Goal: Transaction & Acquisition: Purchase product/service

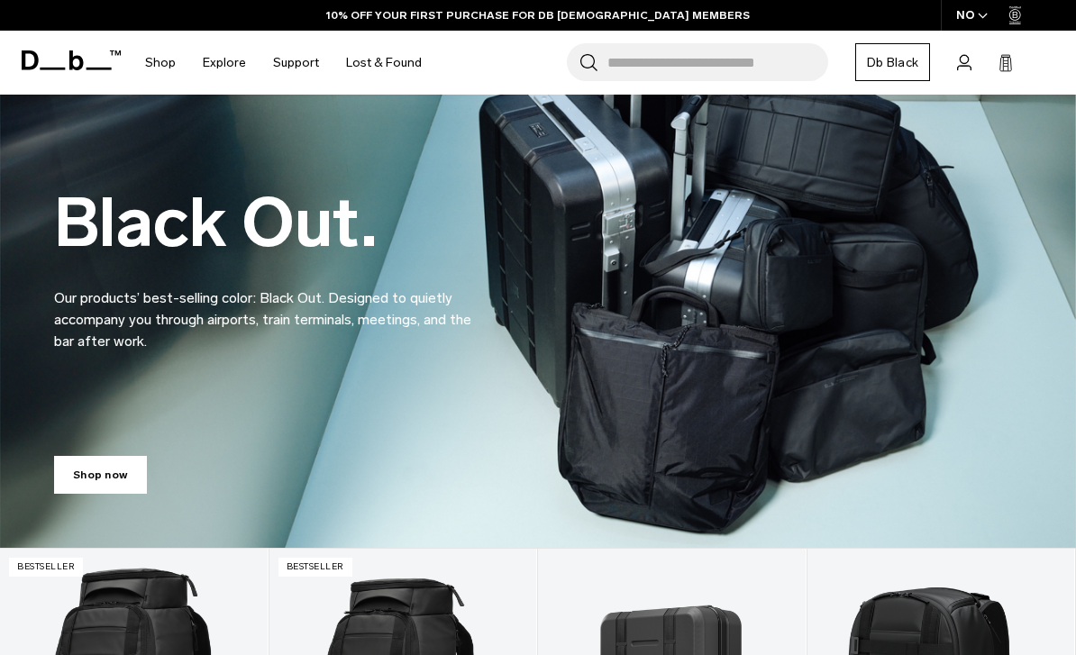
click at [975, 11] on div "NO" at bounding box center [972, 15] width 63 height 31
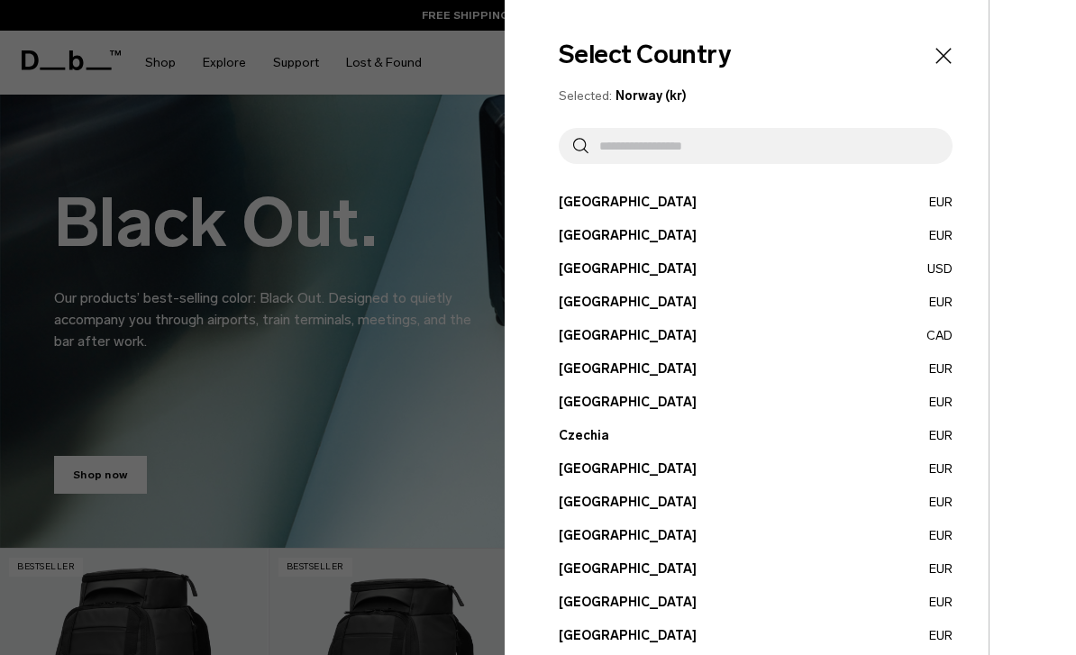
click at [389, 201] on div at bounding box center [538, 327] width 1076 height 655
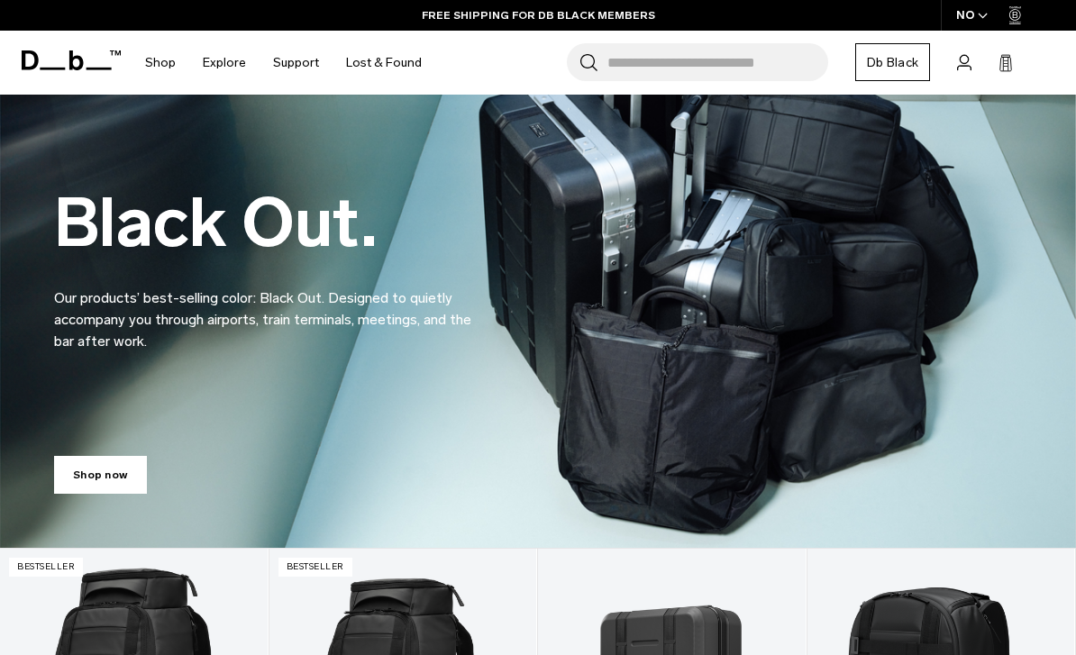
drag, startPoint x: 649, startPoint y: 12, endPoint x: 66, endPoint y: 273, distance: 639.2
click at [0, 0] on html "Skip to content BUY NOW, PAY LATER WITH KLARNA 10% OFF YOUR FIRST PURCHASE FOR …" at bounding box center [538, 231] width 1076 height 655
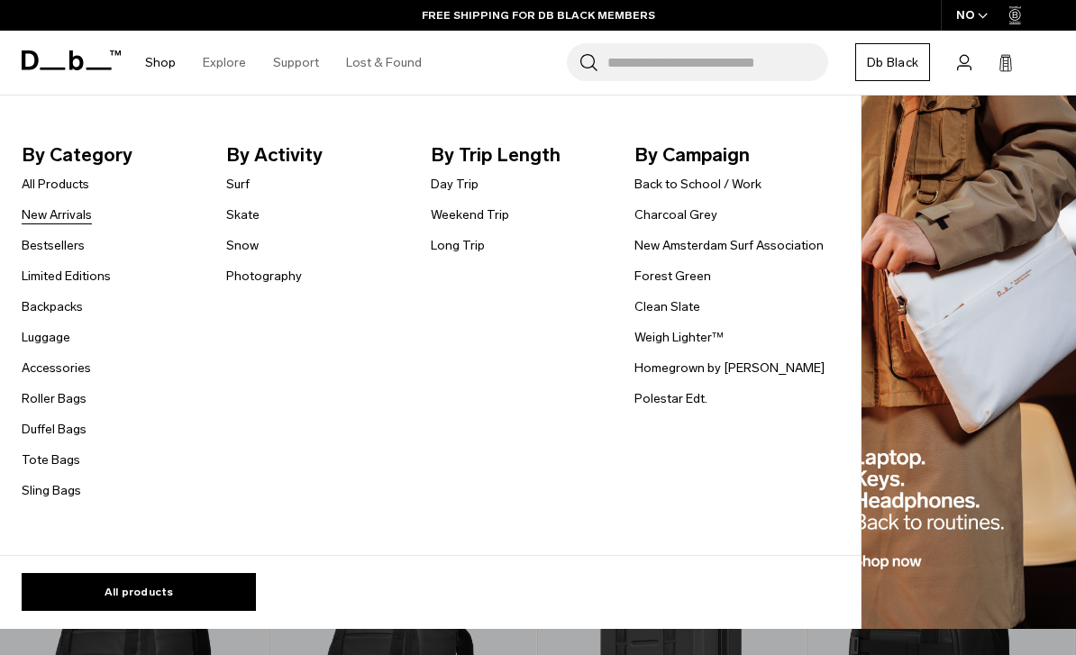
click at [55, 213] on link "New Arrivals" at bounding box center [57, 215] width 70 height 19
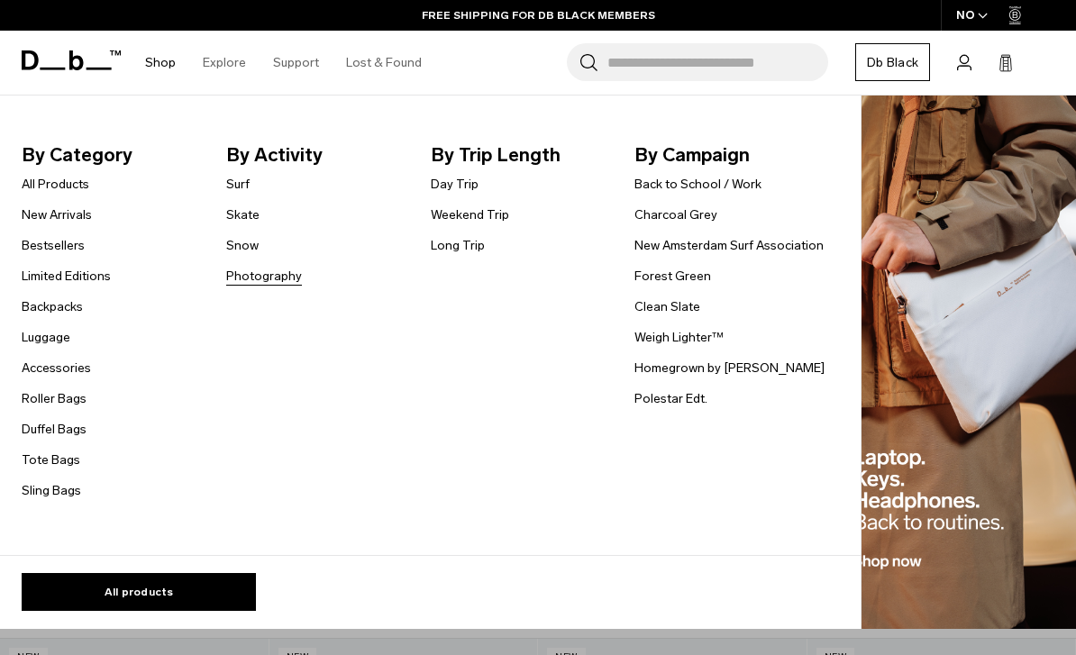
click at [298, 278] on link "Photography" at bounding box center [264, 276] width 76 height 19
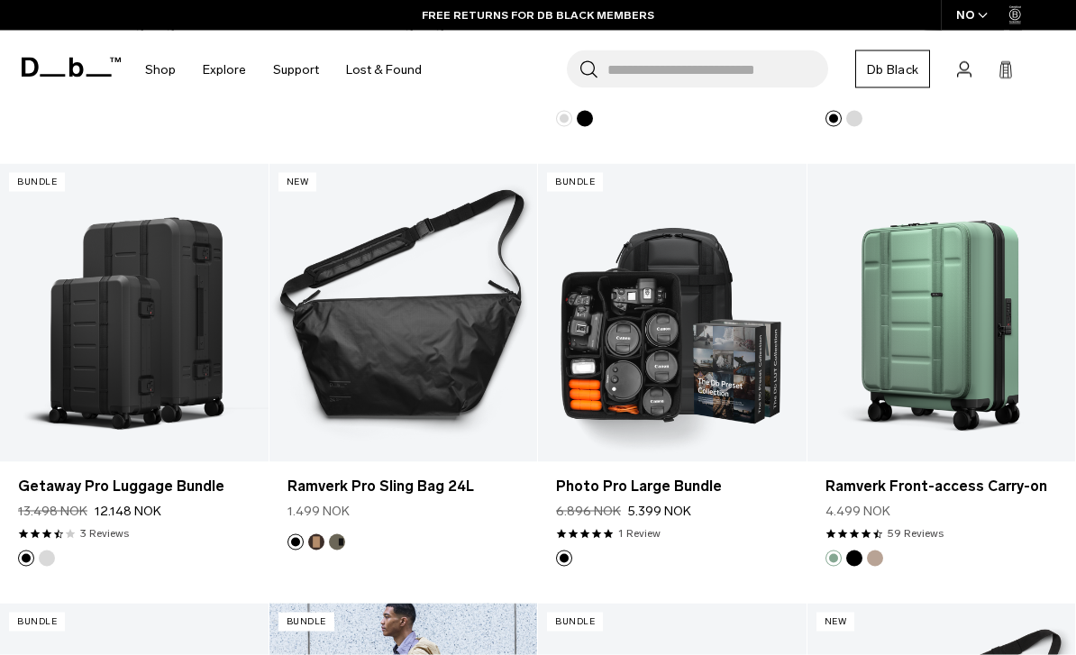
scroll to position [1604, 0]
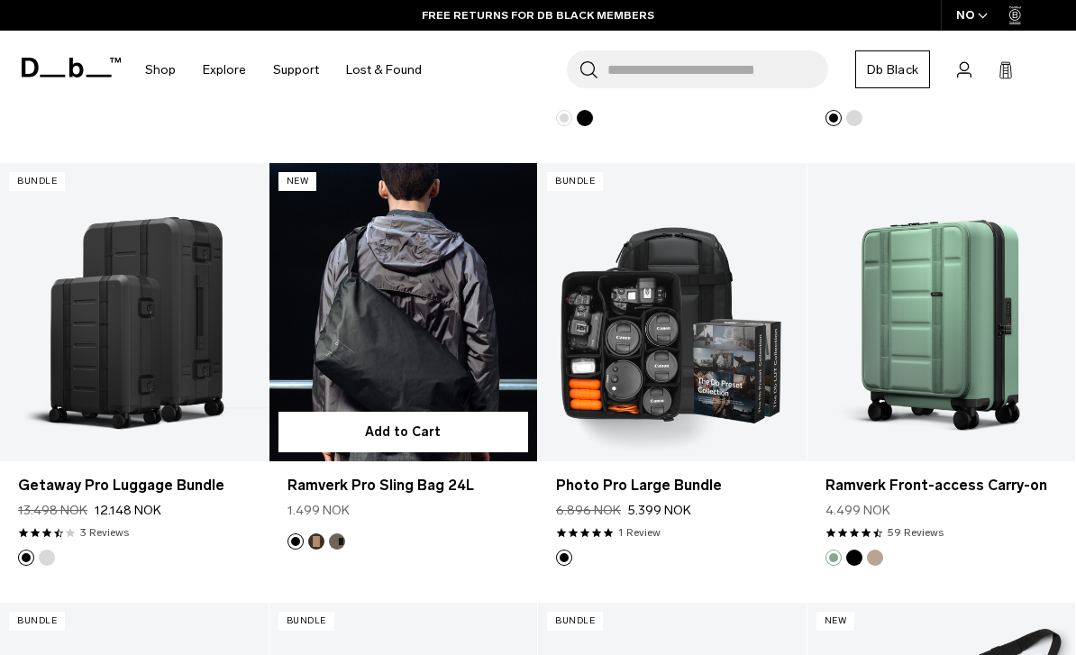
click at [312, 545] on button "Espresso" at bounding box center [316, 542] width 16 height 16
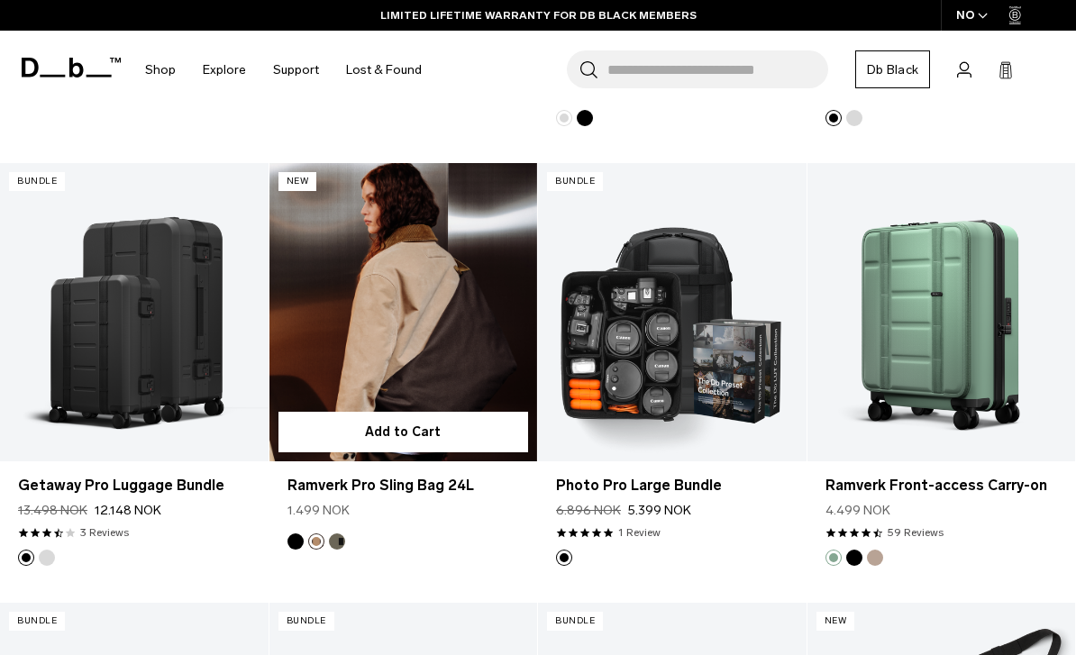
click at [340, 539] on button "Forest Green" at bounding box center [337, 542] width 16 height 16
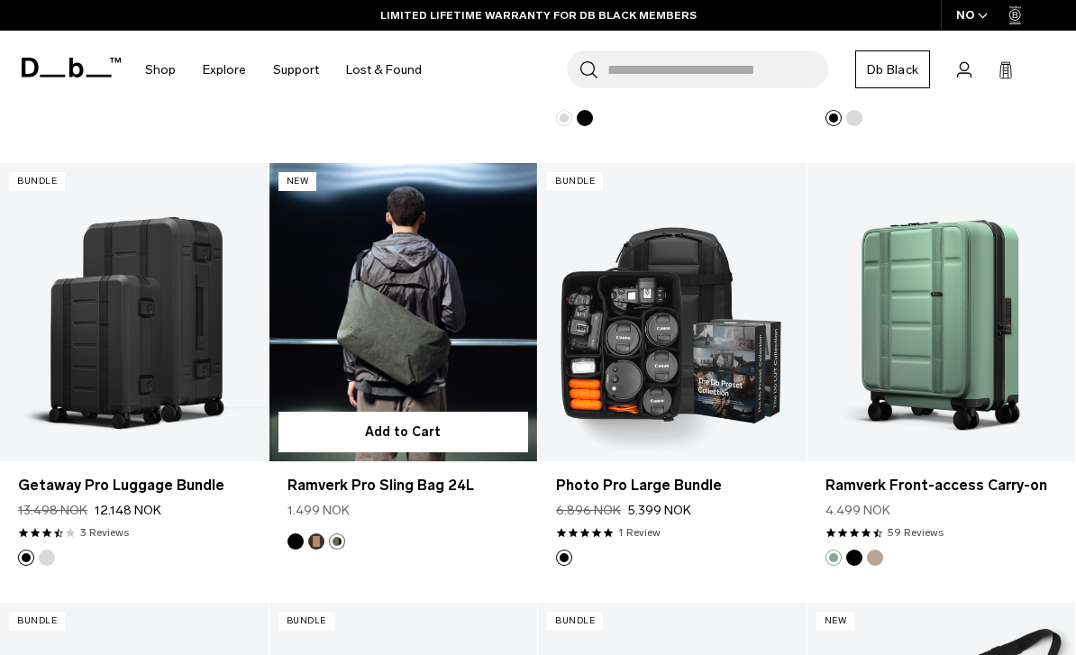
click at [294, 536] on button "Black Out" at bounding box center [296, 542] width 16 height 16
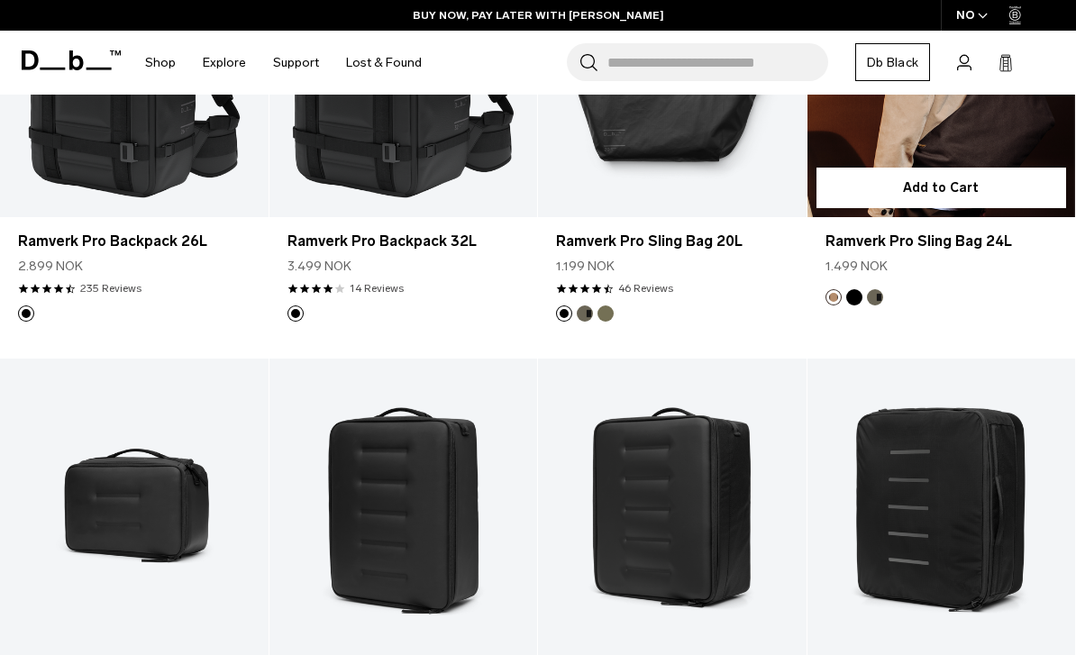
scroll to position [195, 0]
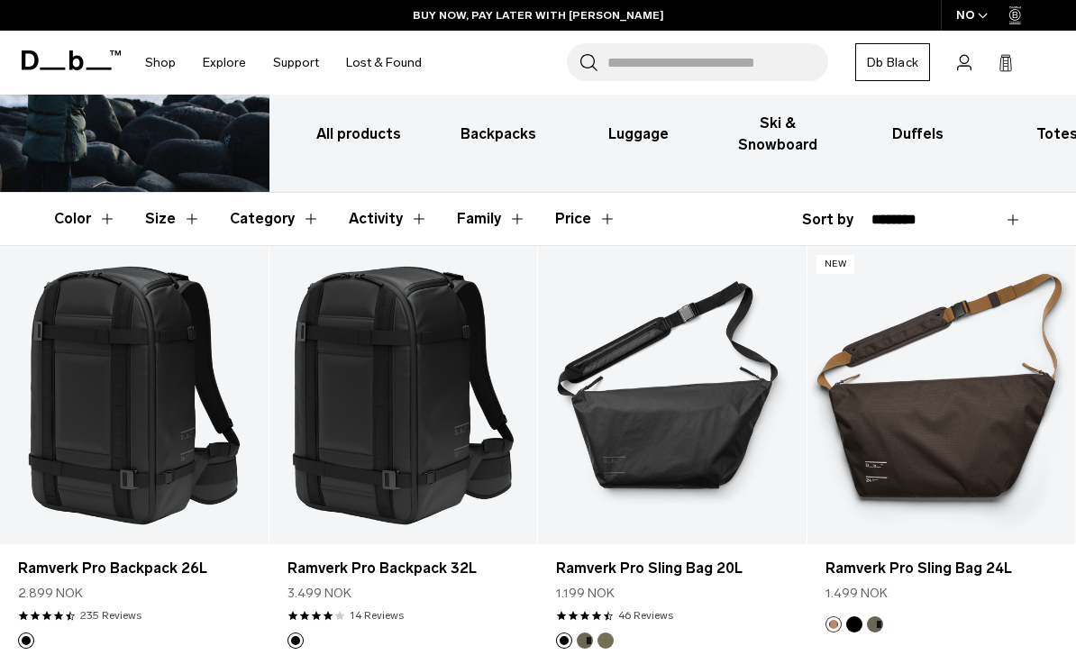
click at [963, 10] on div "NO" at bounding box center [972, 15] width 63 height 31
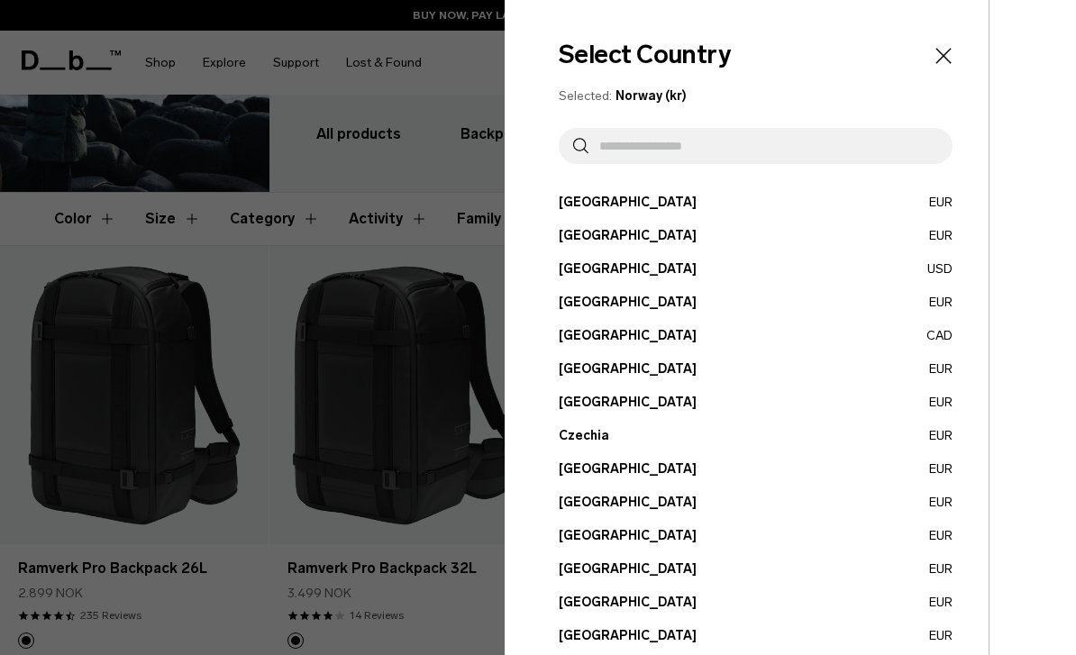
click at [785, 139] on input "text" at bounding box center [764, 146] width 350 height 36
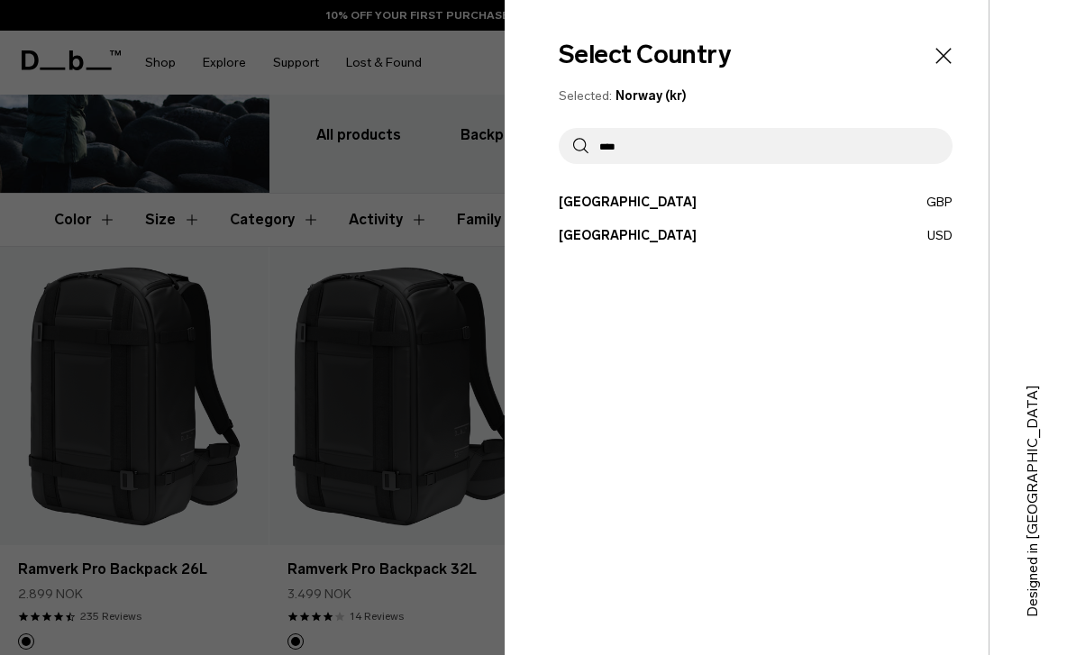
type input "****"
click at [609, 232] on button "United States USD" at bounding box center [756, 235] width 394 height 19
click at [588, 241] on button "United States USD" at bounding box center [756, 235] width 394 height 19
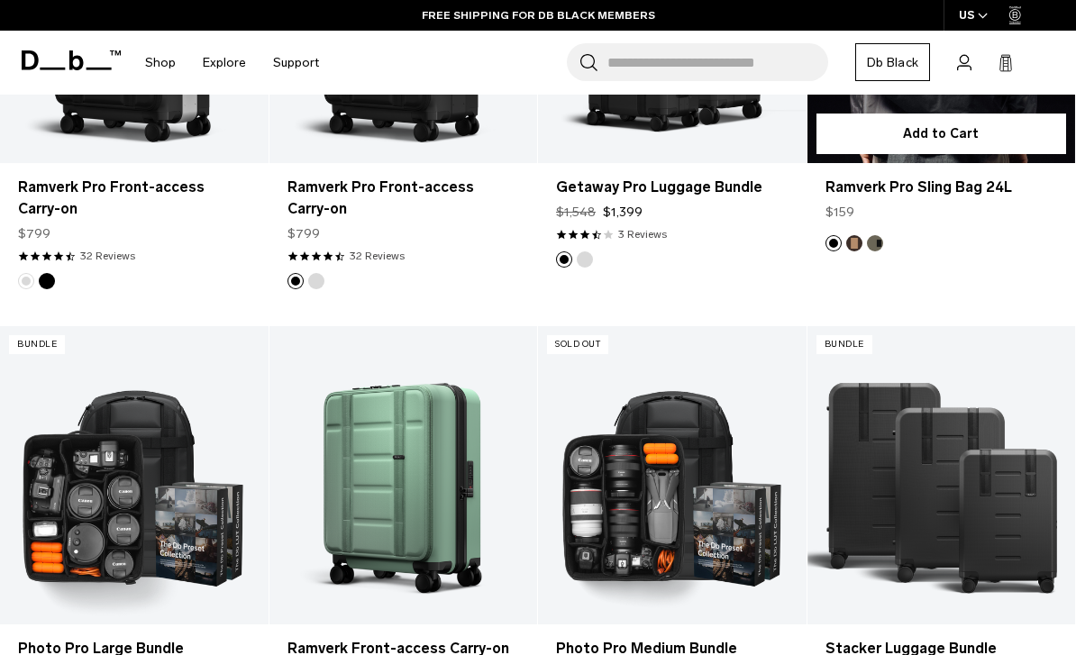
scroll to position [1181, 0]
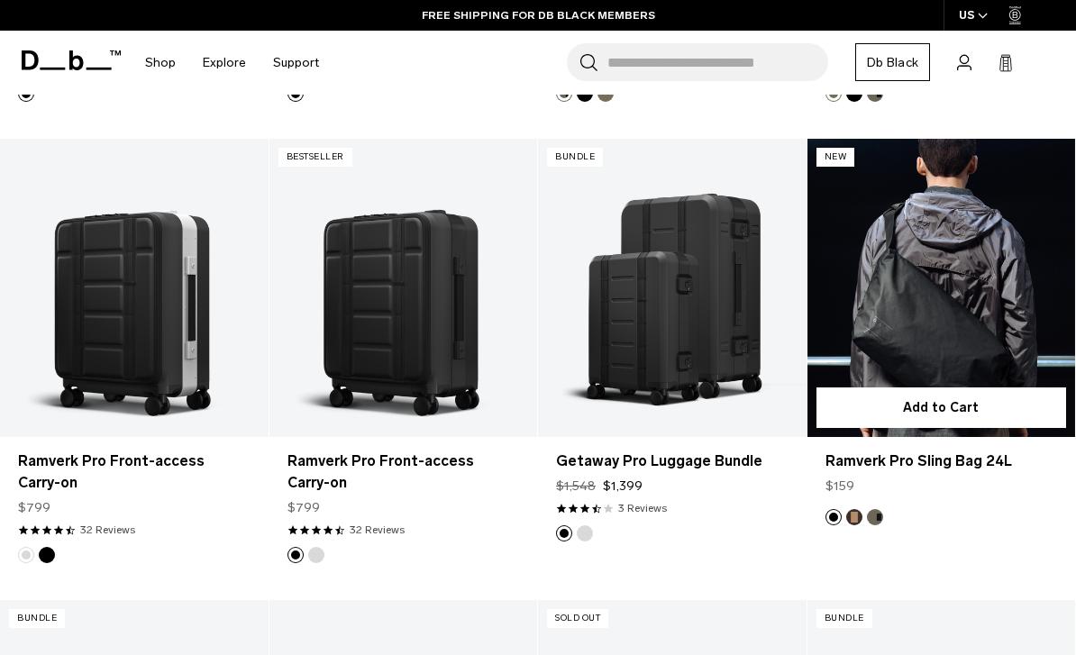
click at [854, 521] on button "Espresso" at bounding box center [855, 517] width 16 height 16
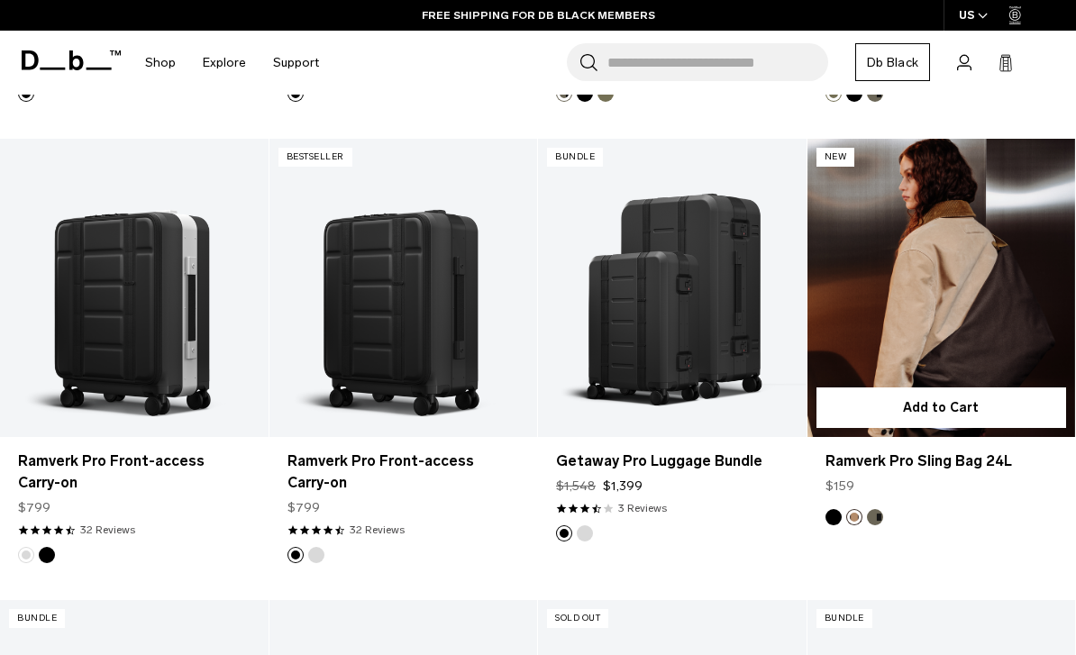
click at [878, 512] on button "Forest Green" at bounding box center [875, 517] width 16 height 16
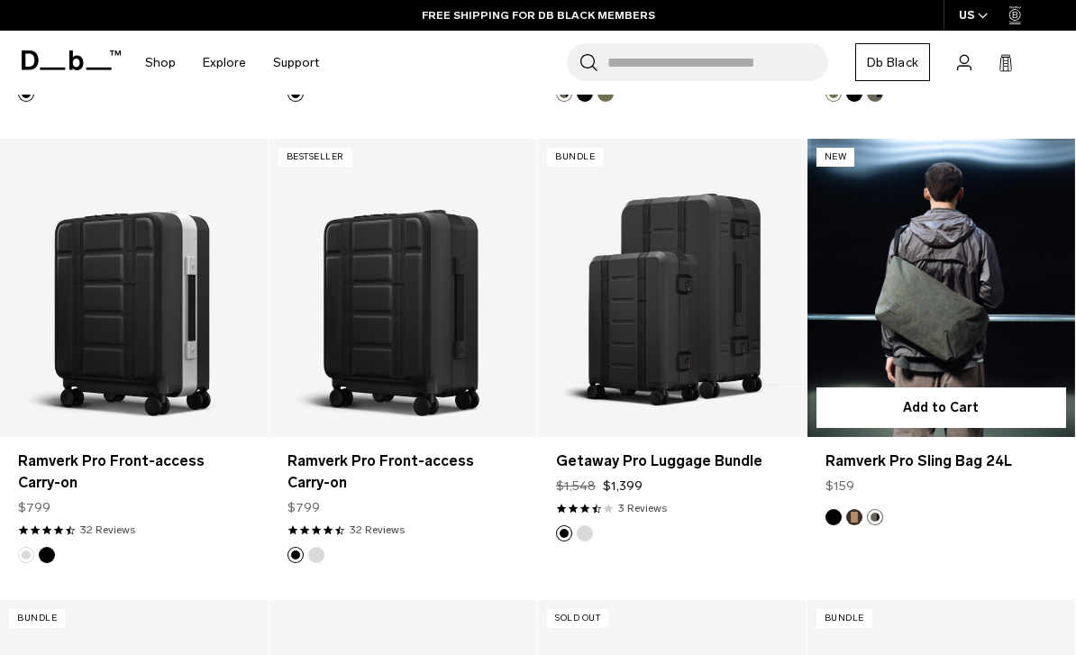
click at [829, 515] on button "Black Out" at bounding box center [834, 517] width 16 height 16
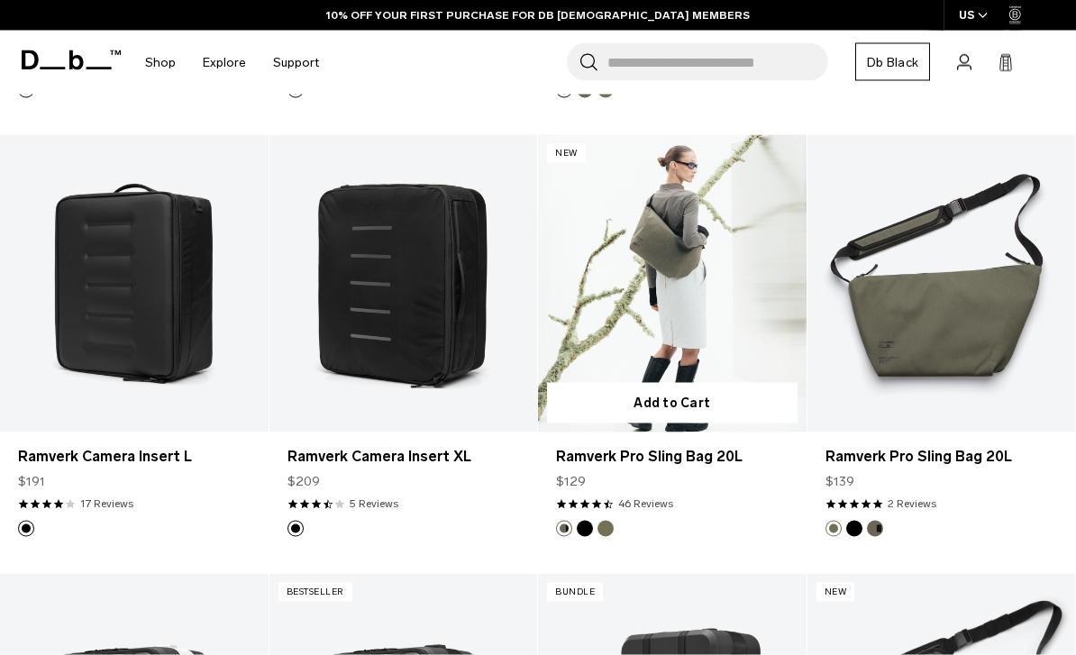
scroll to position [730, 0]
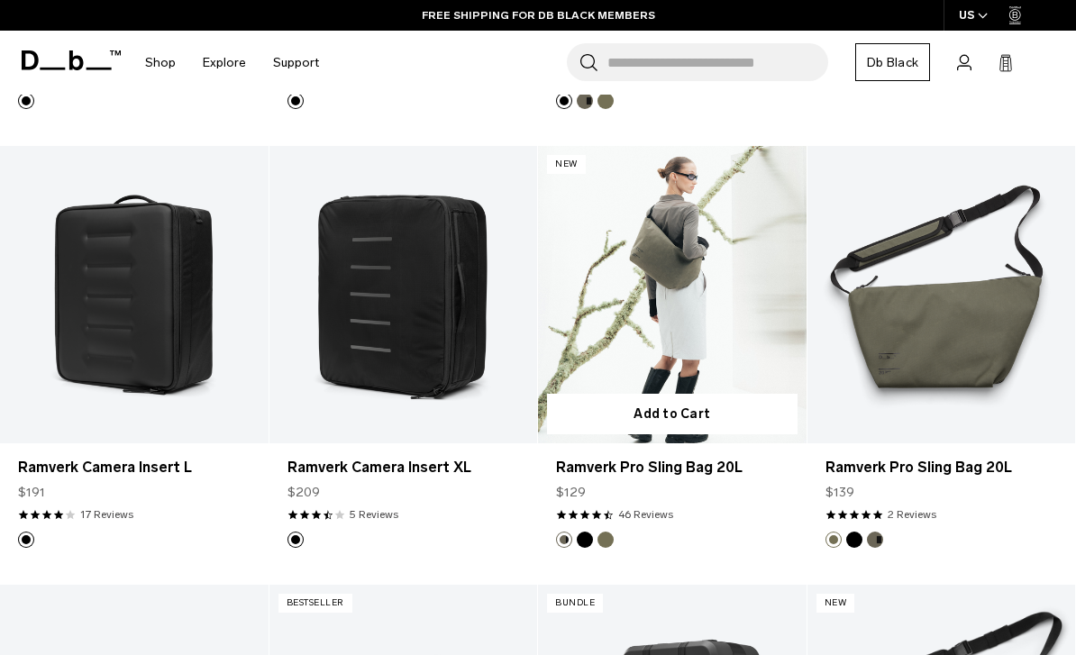
click at [672, 283] on link "Ramverk Pro Sling Bag 20L" at bounding box center [672, 295] width 269 height 298
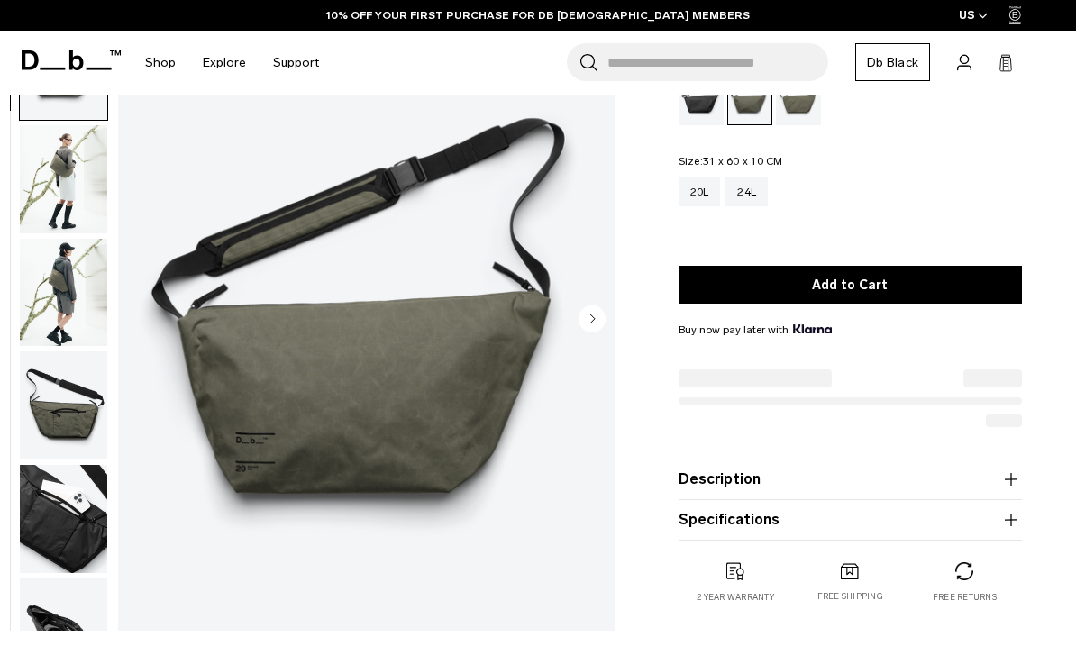
scroll to position [160, 0]
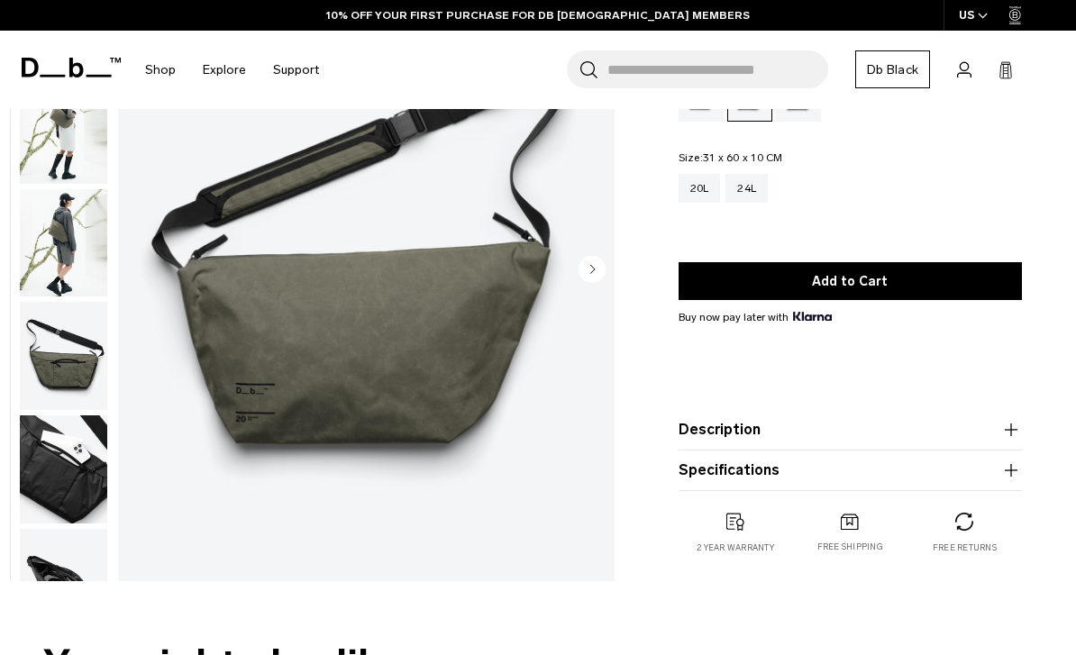
click at [585, 275] on circle "Next slide" at bounding box center [592, 269] width 27 height 27
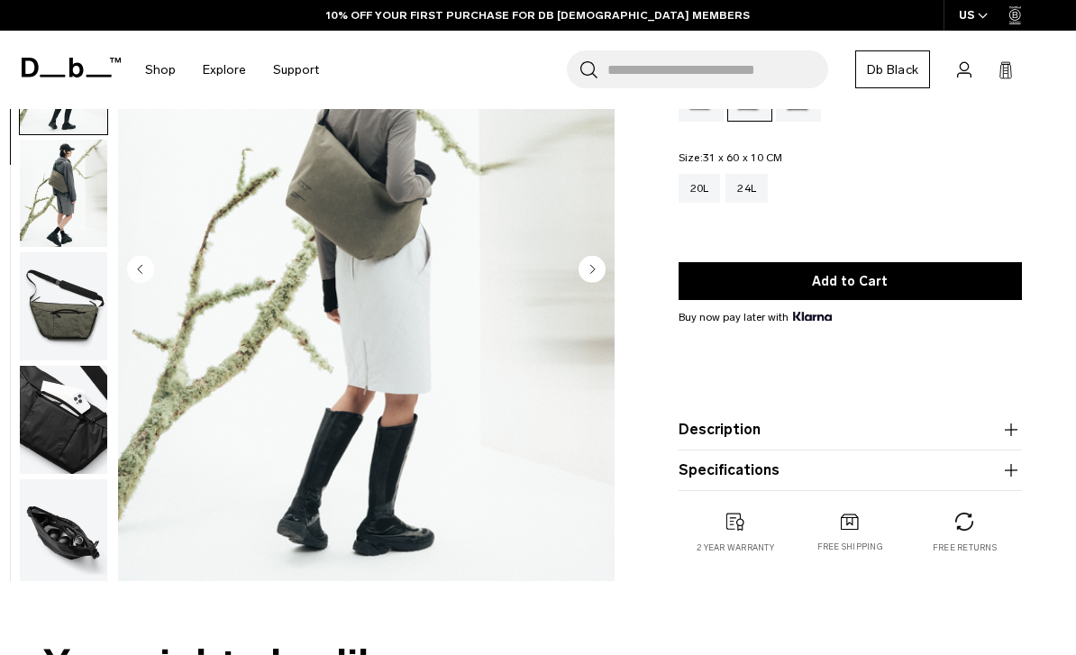
scroll to position [60, 0]
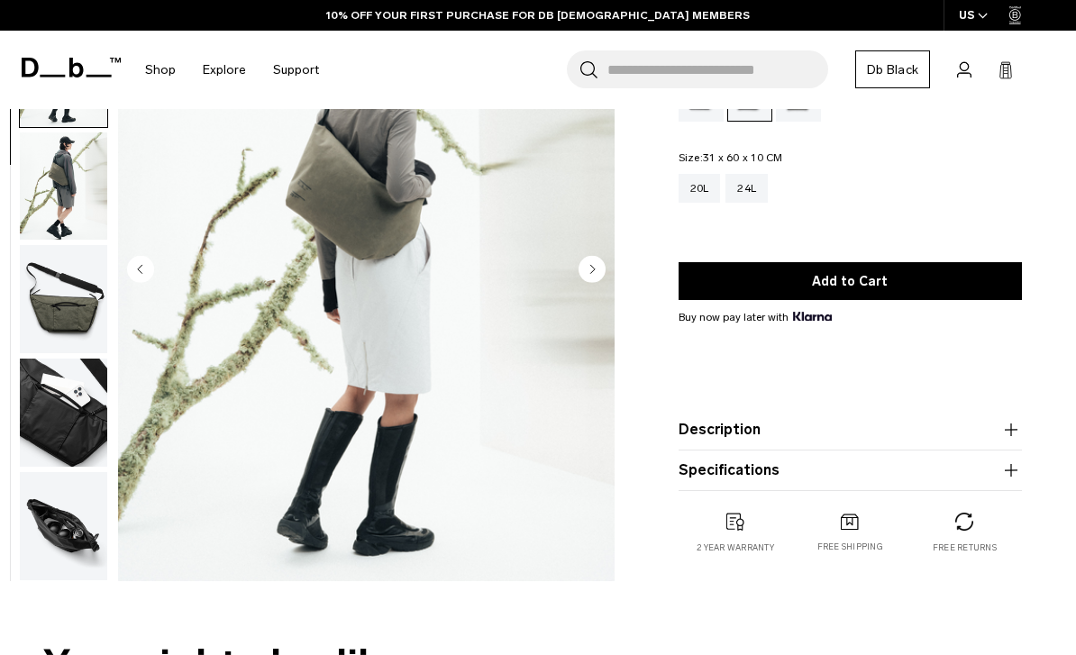
click at [585, 275] on circle "Next slide" at bounding box center [592, 269] width 27 height 27
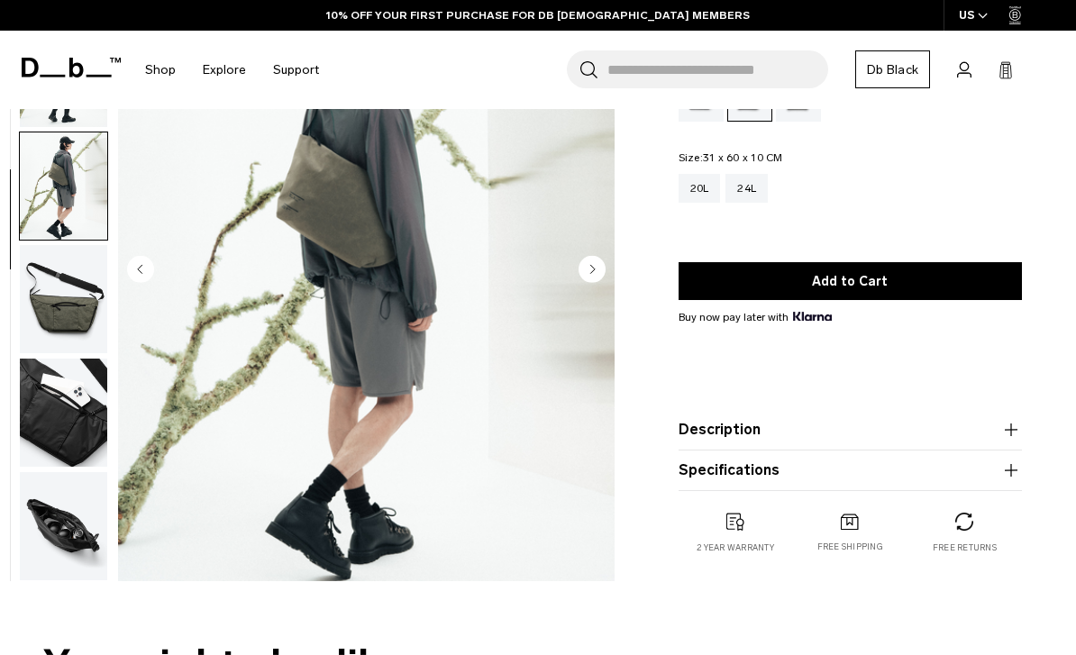
click at [585, 275] on circle "Next slide" at bounding box center [592, 269] width 27 height 27
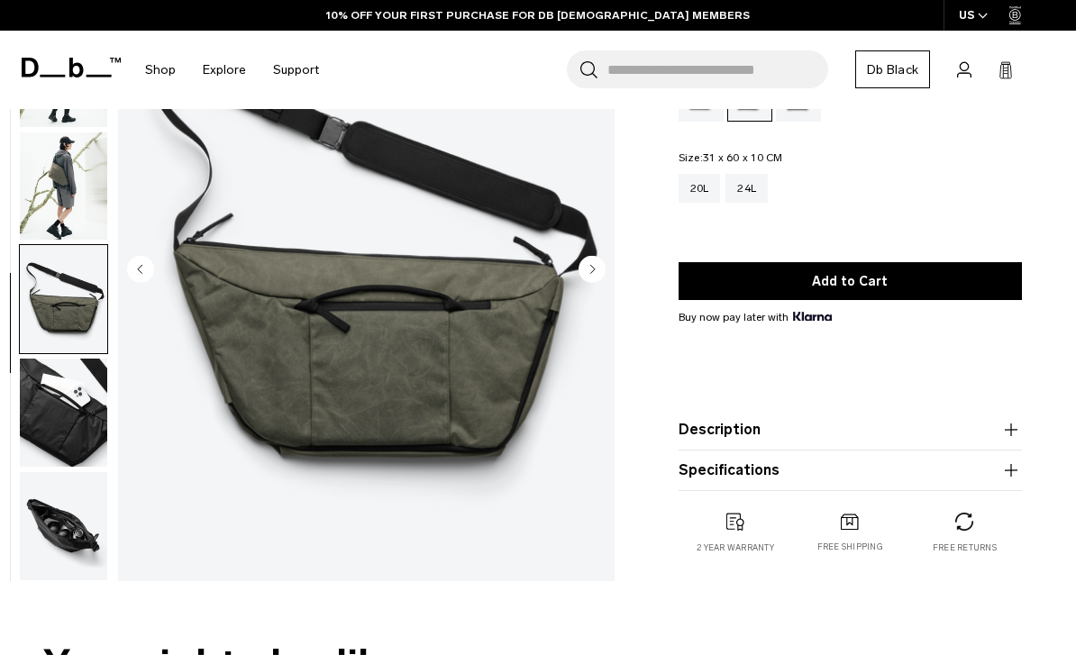
click at [585, 275] on circle "Next slide" at bounding box center [592, 269] width 27 height 27
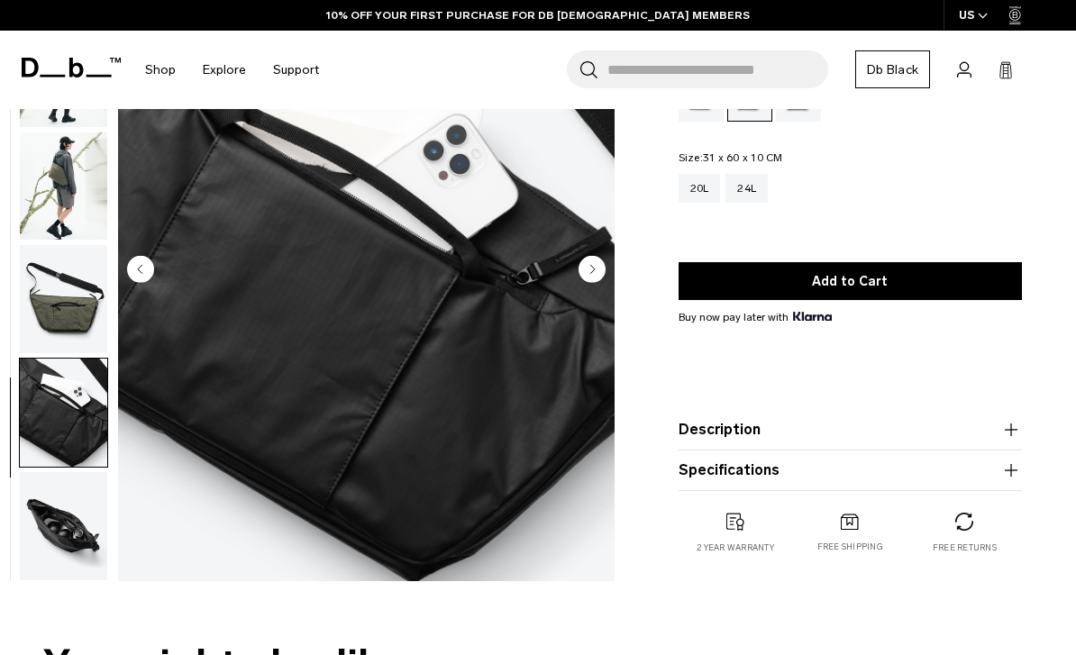
click at [585, 275] on circle "Next slide" at bounding box center [592, 269] width 27 height 27
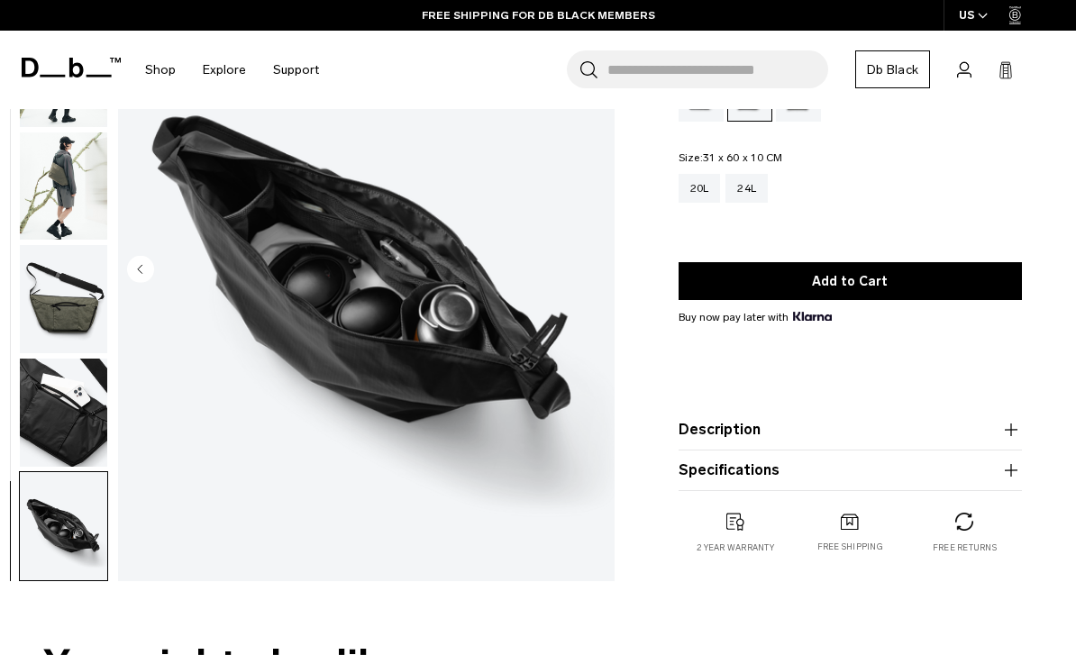
click at [585, 275] on img "6 / 6" at bounding box center [366, 271] width 497 height 620
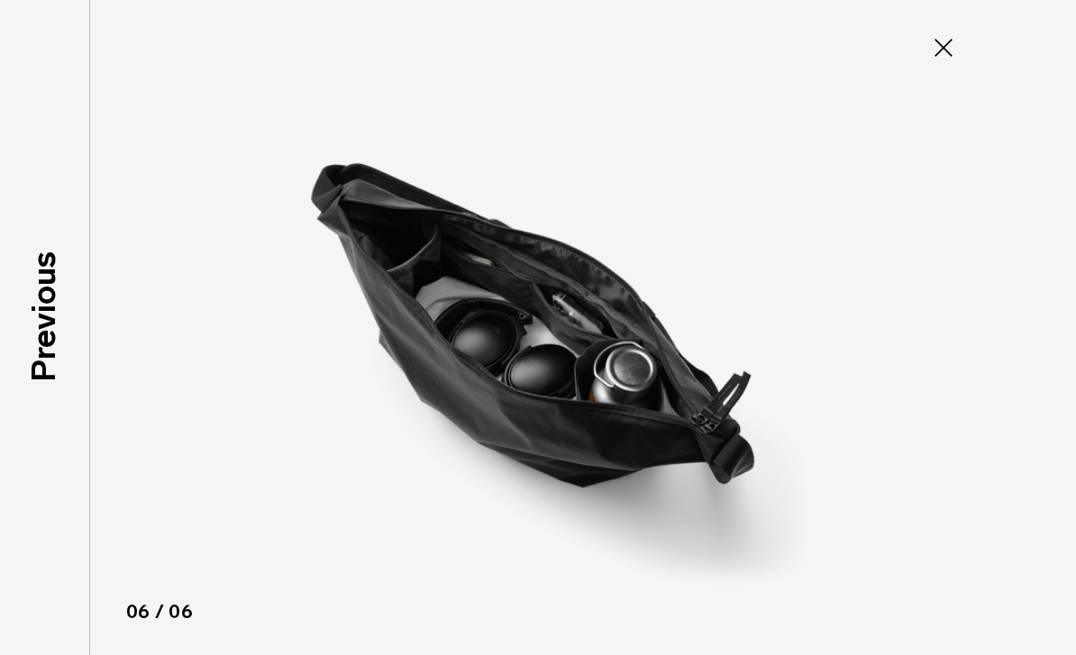
click at [939, 49] on icon at bounding box center [944, 47] width 29 height 29
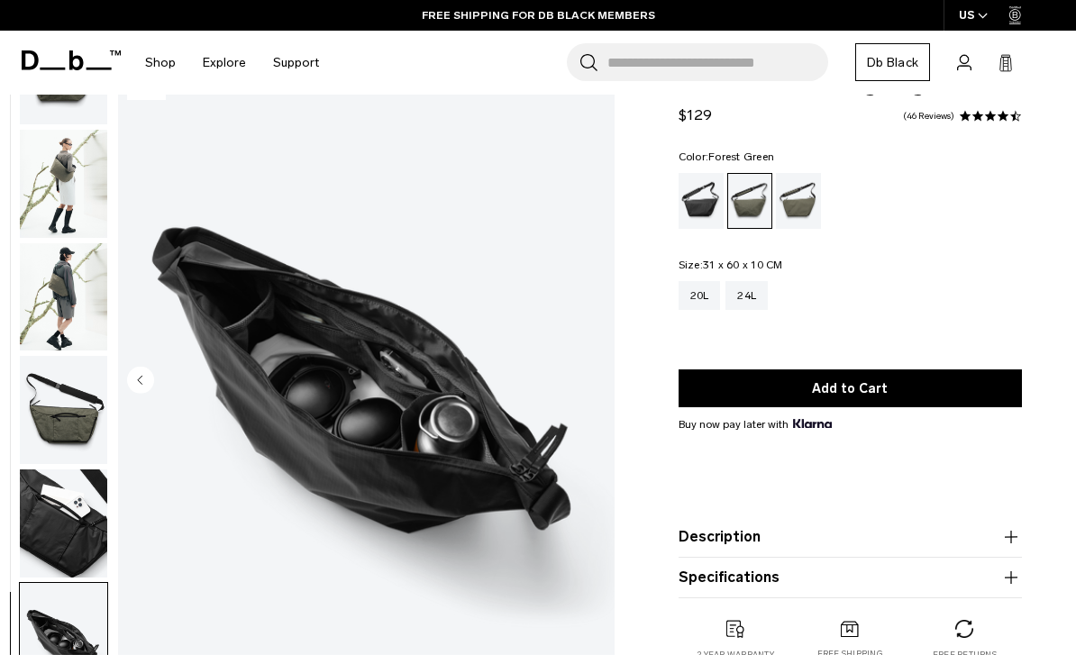
scroll to position [9, 0]
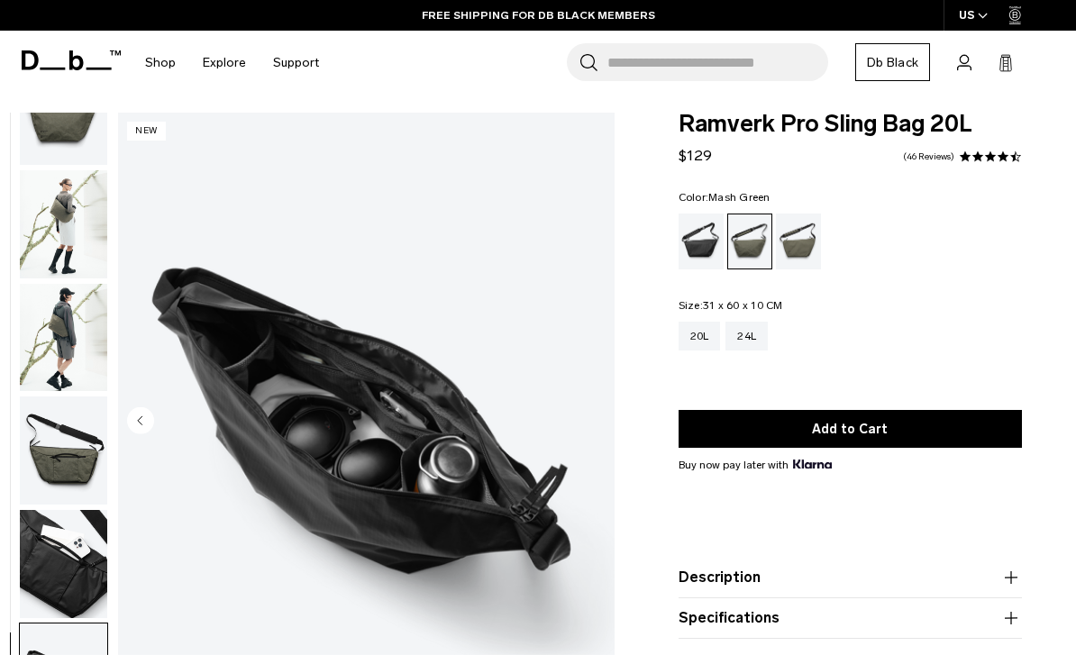
click at [789, 244] on div "Mash Green" at bounding box center [799, 242] width 46 height 56
